Goal: Information Seeking & Learning: Learn about a topic

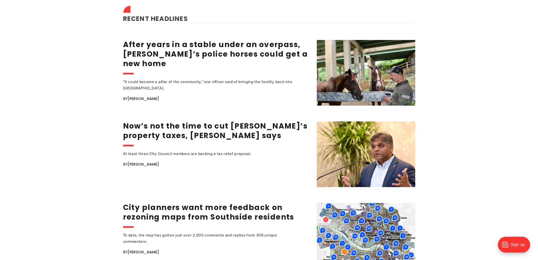
scroll to position [714, 0]
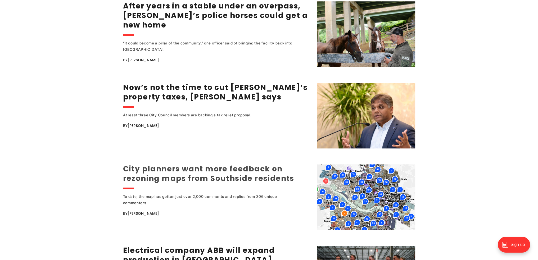
click at [200, 170] on link "City planners want more feedback on rezoning maps from Southside residents" at bounding box center [208, 174] width 171 height 20
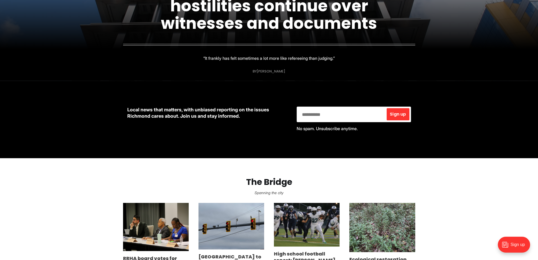
scroll to position [0, 0]
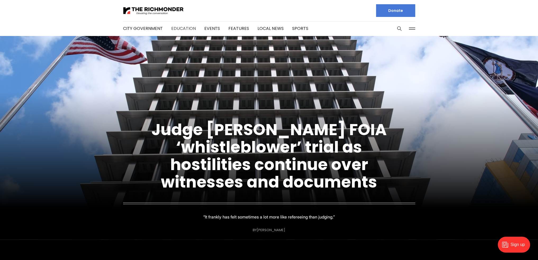
click at [184, 25] on link "Education" at bounding box center [183, 28] width 25 height 6
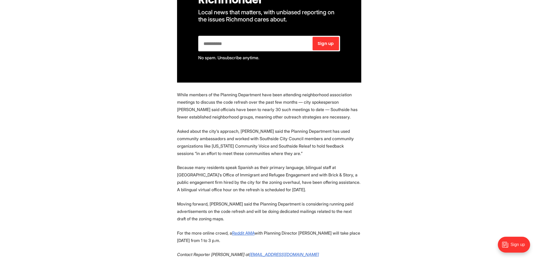
scroll to position [450, 0]
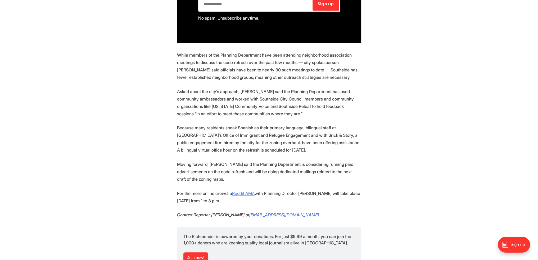
click at [248, 191] on u "Reddit AMA" at bounding box center [243, 193] width 22 height 5
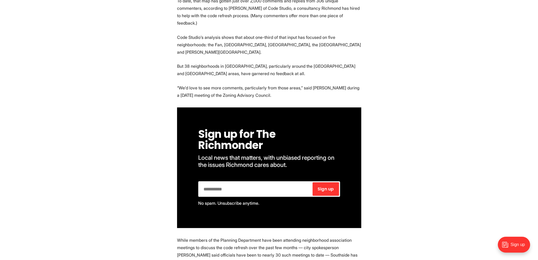
scroll to position [132, 0]
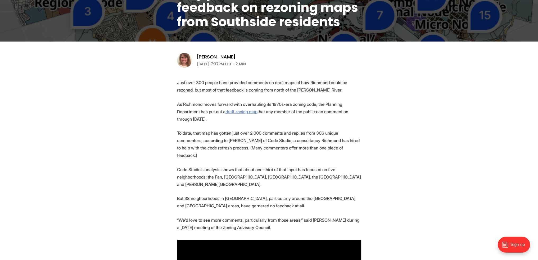
click at [248, 109] on u "draft zoning map" at bounding box center [241, 111] width 32 height 5
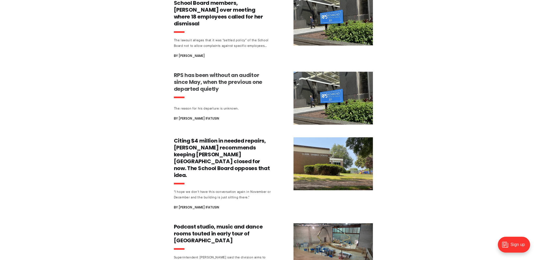
scroll to position [344, 0]
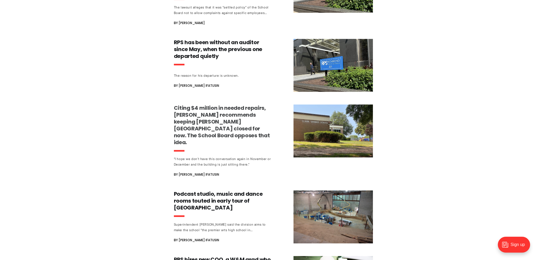
click at [213, 112] on h3 "Citing $4 million in needed repairs, [PERSON_NAME] recommends keeping [PERSON_N…" at bounding box center [223, 125] width 98 height 41
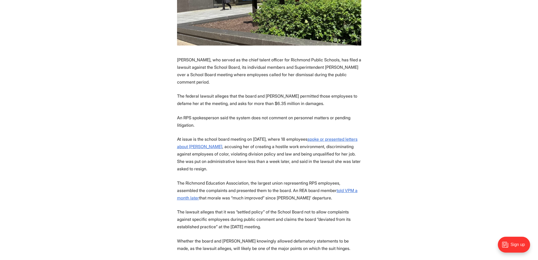
scroll to position [238, 0]
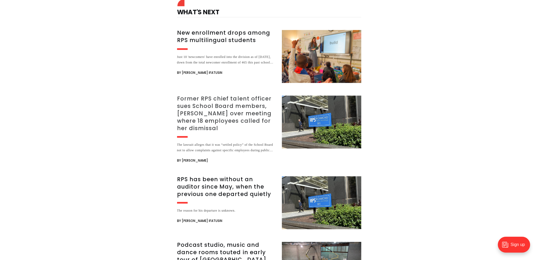
scroll to position [1349, 0]
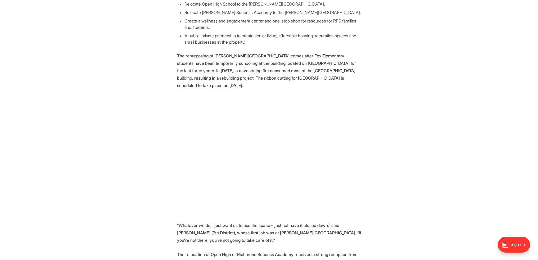
scroll to position [344, 0]
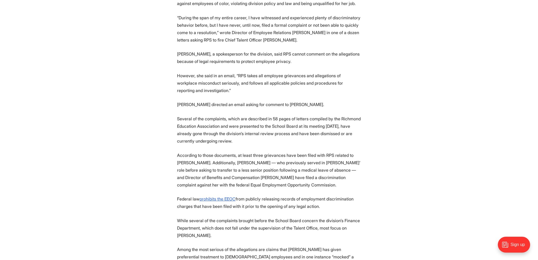
scroll to position [317, 0]
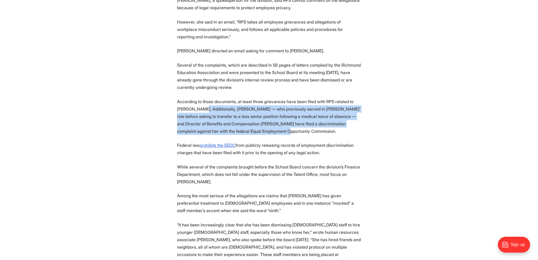
drag, startPoint x: 203, startPoint y: 109, endPoint x: 260, endPoint y: 129, distance: 60.1
click at [260, 129] on p "According to those documents, at least three grievances have been filed with RP…" at bounding box center [269, 116] width 184 height 37
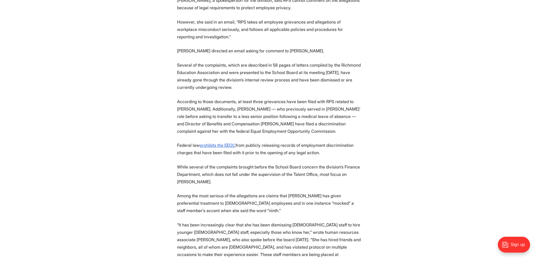
click at [302, 164] on p "While several of the complaints brought before the School Board concern the div…" at bounding box center [269, 174] width 184 height 22
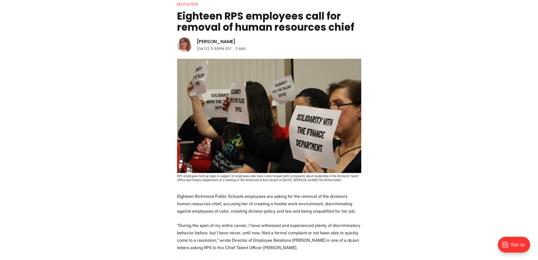
scroll to position [53, 0]
